Goal: Information Seeking & Learning: Learn about a topic

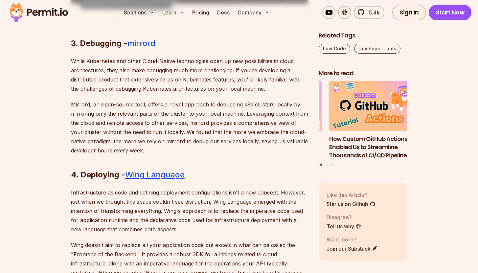
scroll to position [1311, 0]
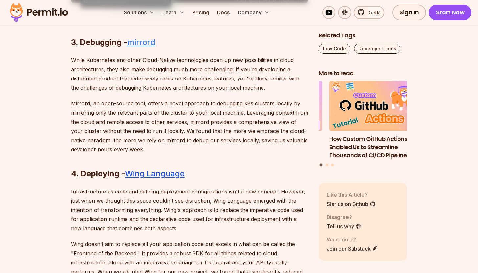
click at [139, 37] on u "mirrord" at bounding box center [141, 42] width 28 height 10
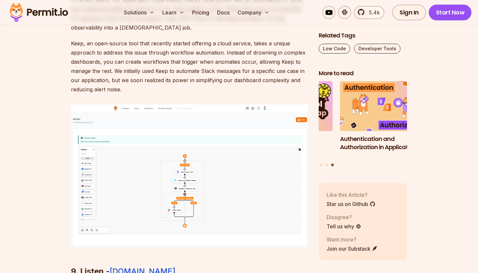
scroll to position [2214, 0]
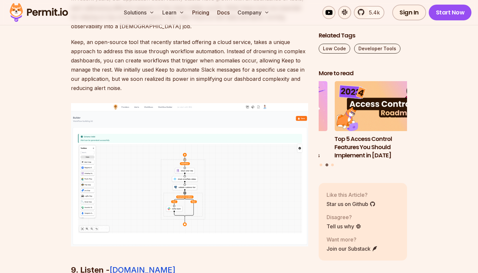
click at [162, 162] on img at bounding box center [189, 175] width 237 height 144
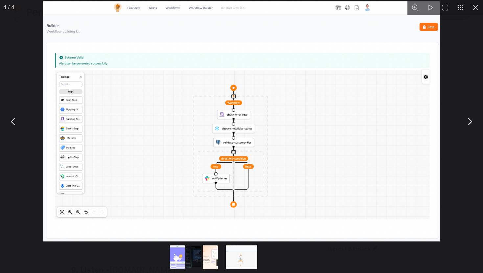
click at [50, 80] on img "You can close this modal content with the ESC key" at bounding box center [241, 121] width 397 height 240
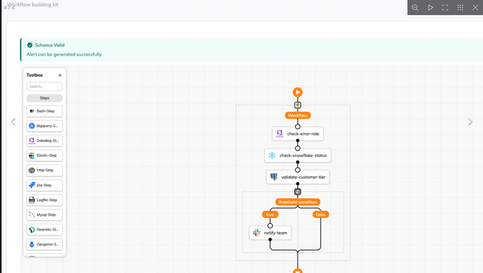
click at [0, 61] on div "You can close this modal content with the ESC key" at bounding box center [241, 121] width 483 height 243
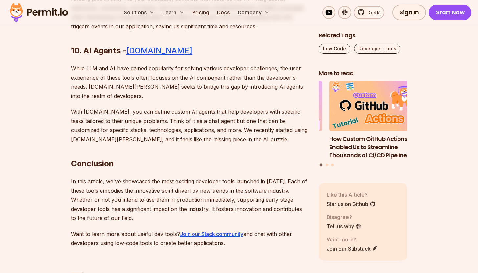
scroll to position [2576, 0]
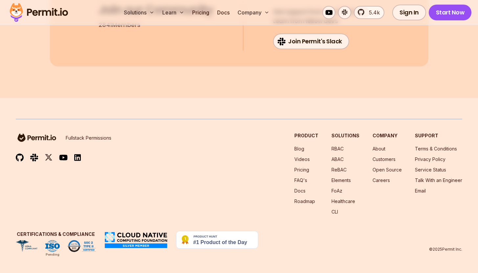
scroll to position [6156, 0]
